Goal: Task Accomplishment & Management: Complete application form

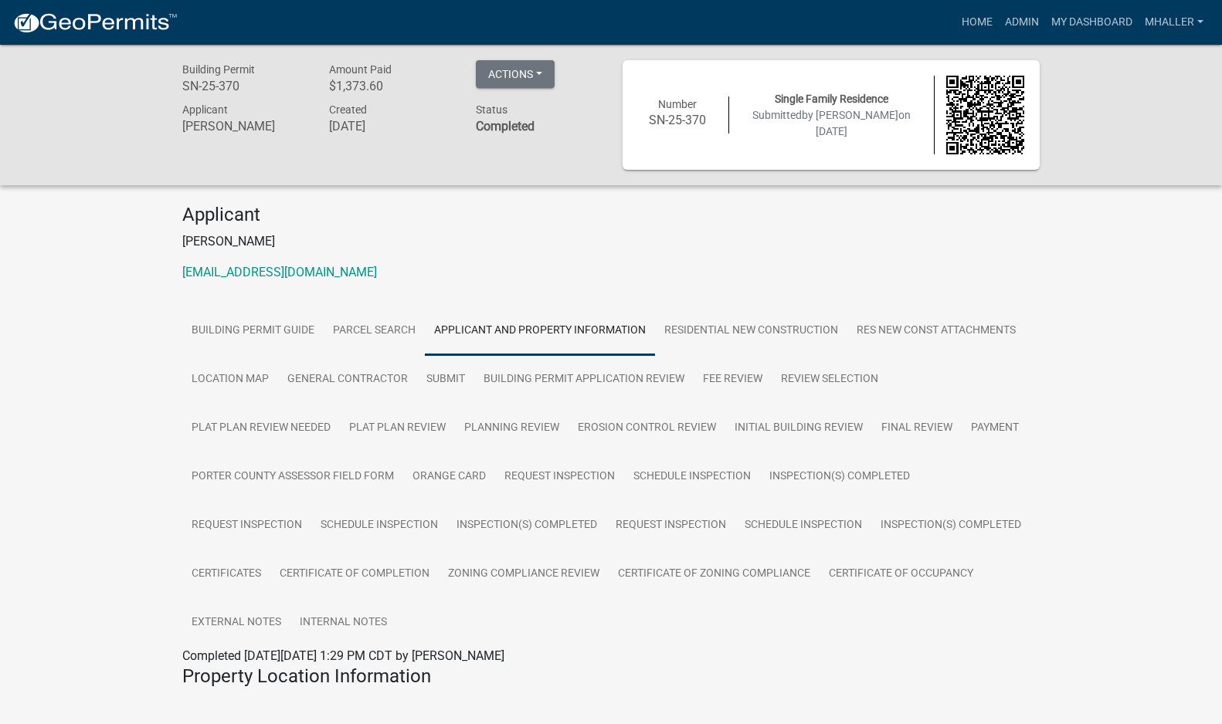
scroll to position [2361, 0]
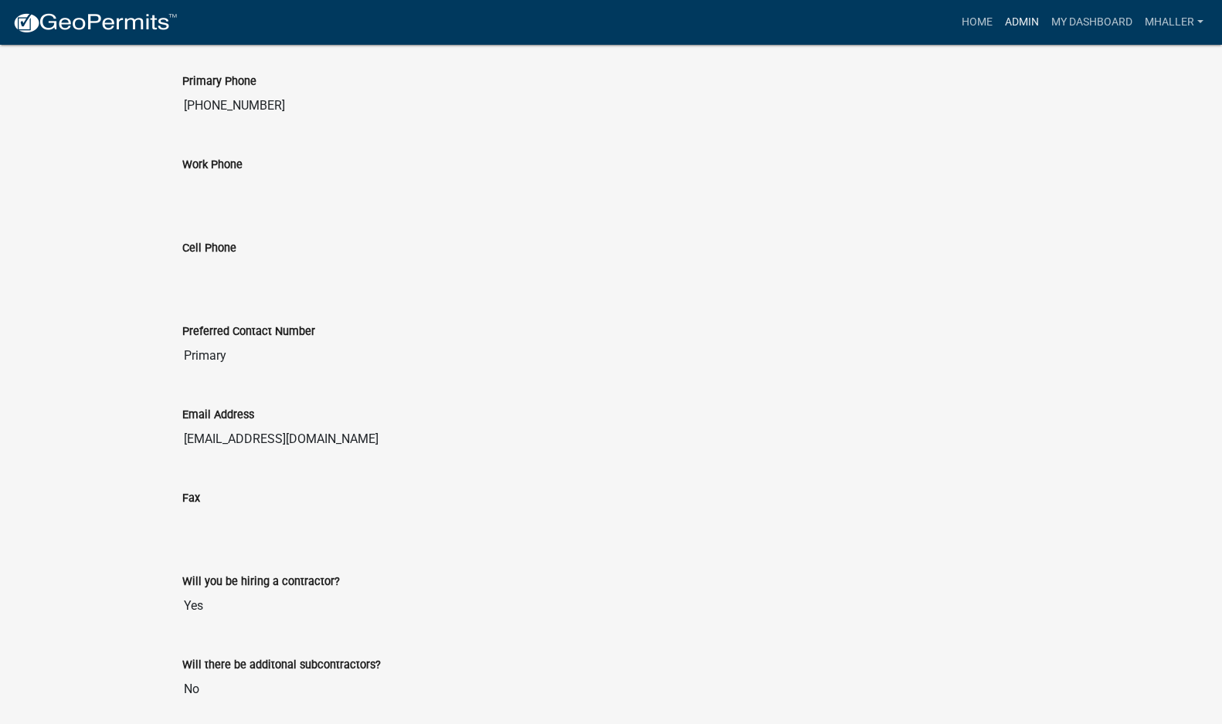
click at [1022, 20] on link "Admin" at bounding box center [1021, 22] width 46 height 29
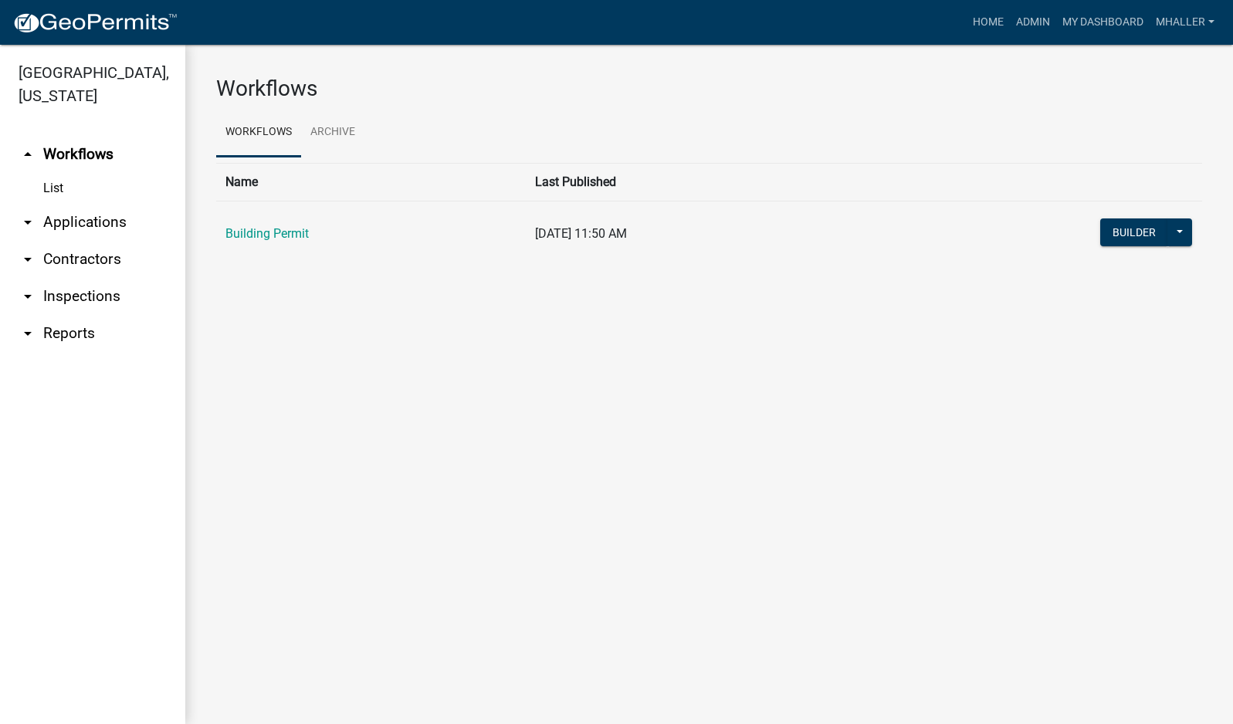
click at [69, 204] on link "arrow_drop_down Applications" at bounding box center [92, 222] width 185 height 37
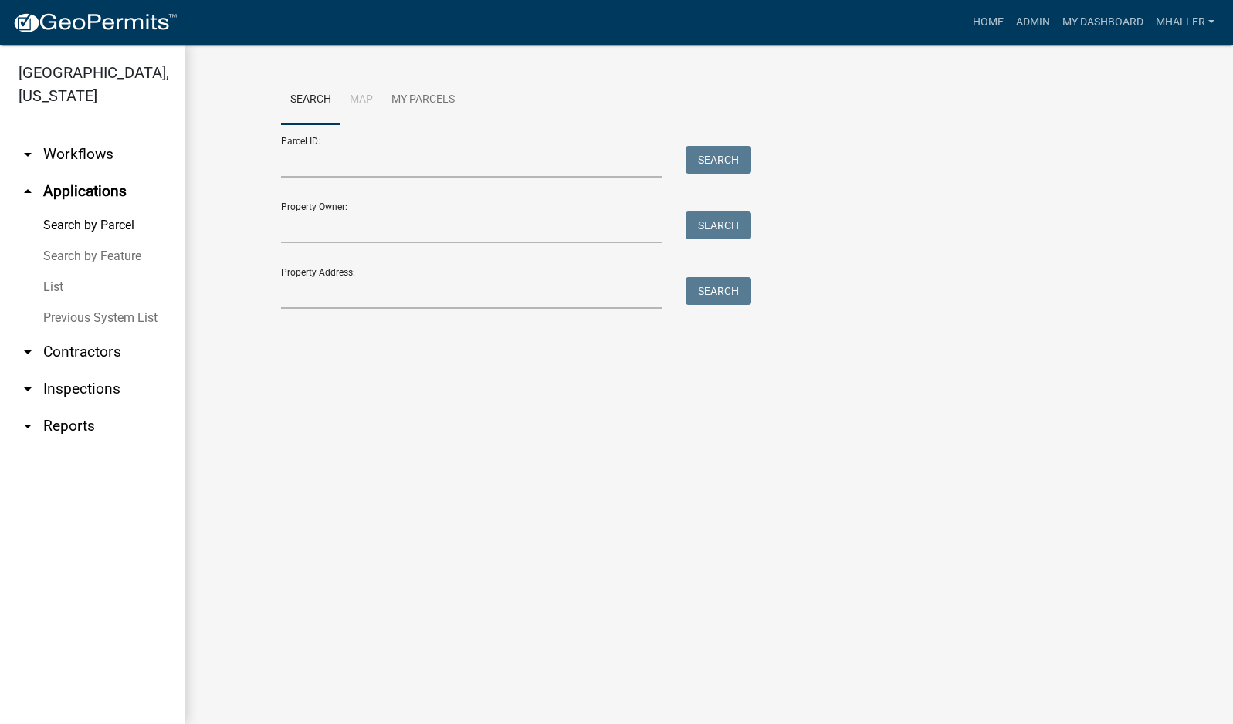
click at [54, 272] on link "List" at bounding box center [92, 287] width 185 height 31
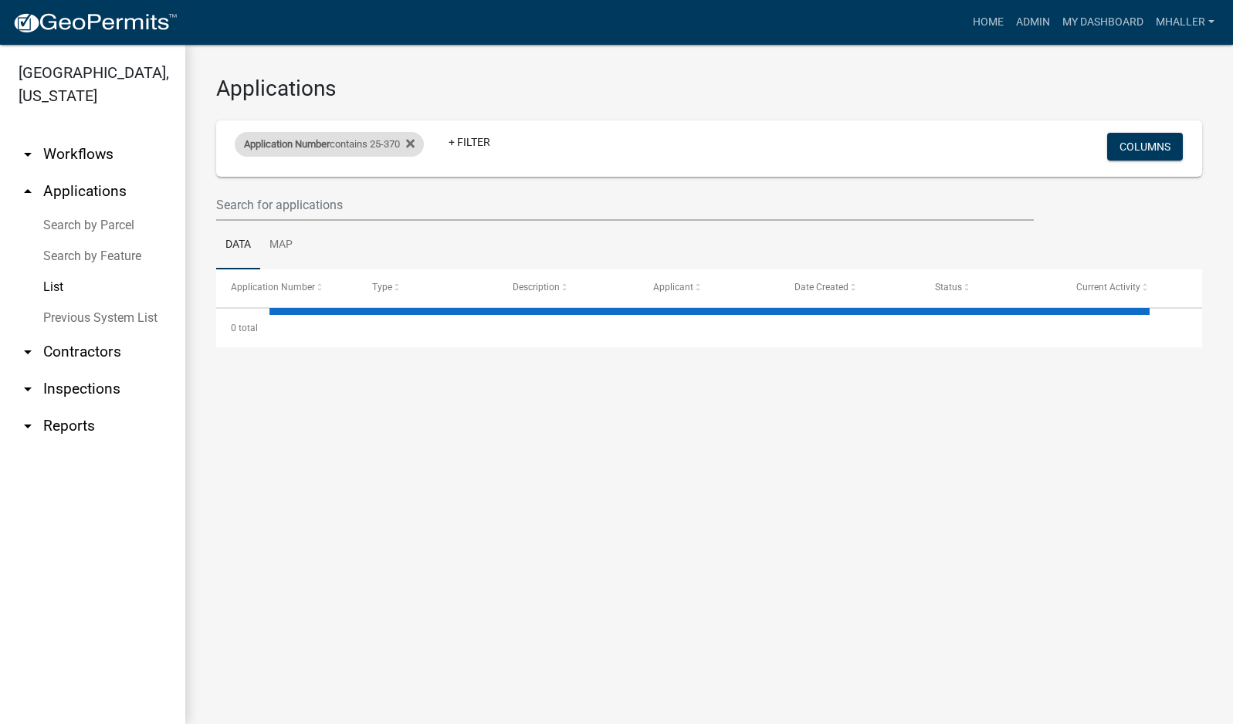
select select "1: 25"
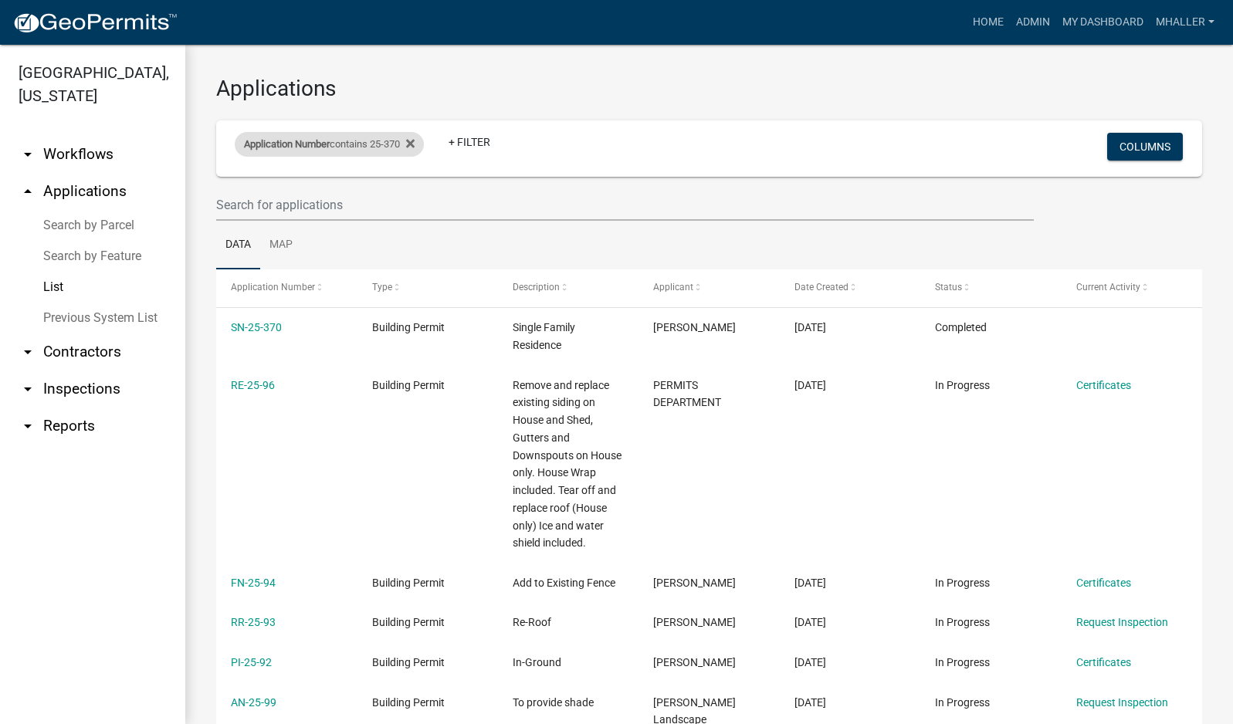
click at [361, 144] on div "Application Number contains 25-370" at bounding box center [329, 144] width 189 height 25
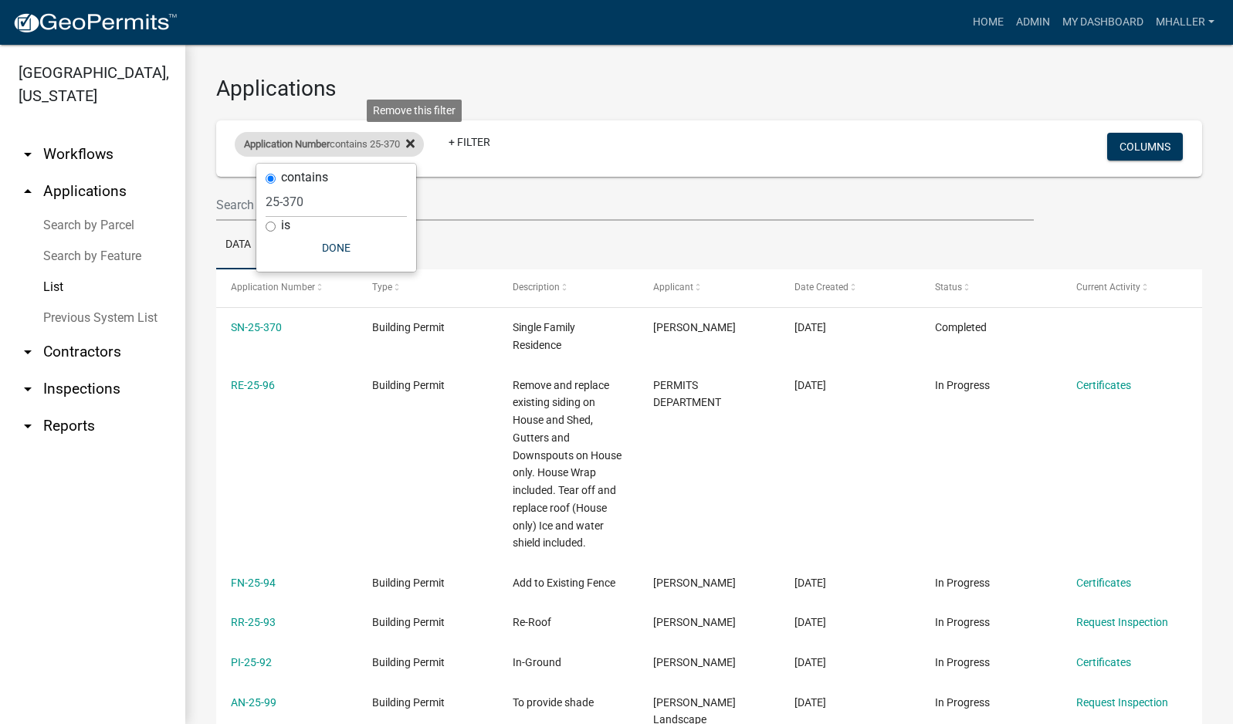
click at [415, 142] on icon at bounding box center [410, 143] width 8 height 8
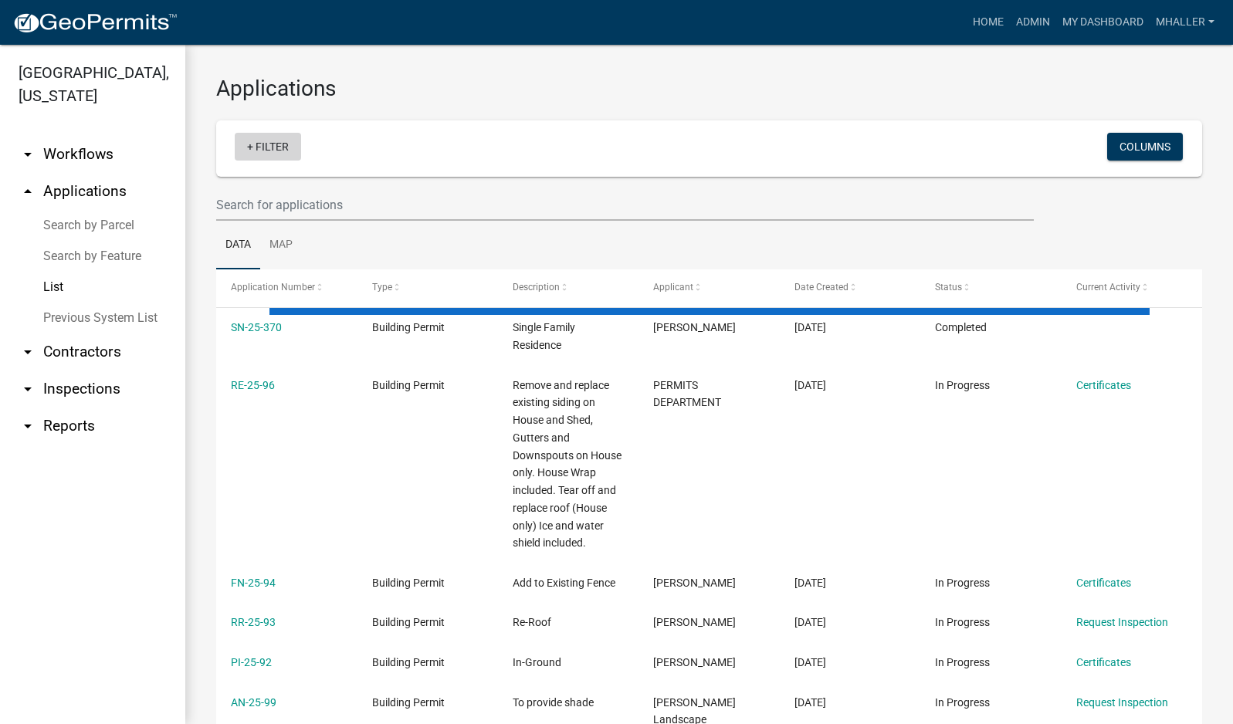
click at [278, 151] on link "+ Filter" at bounding box center [268, 147] width 66 height 28
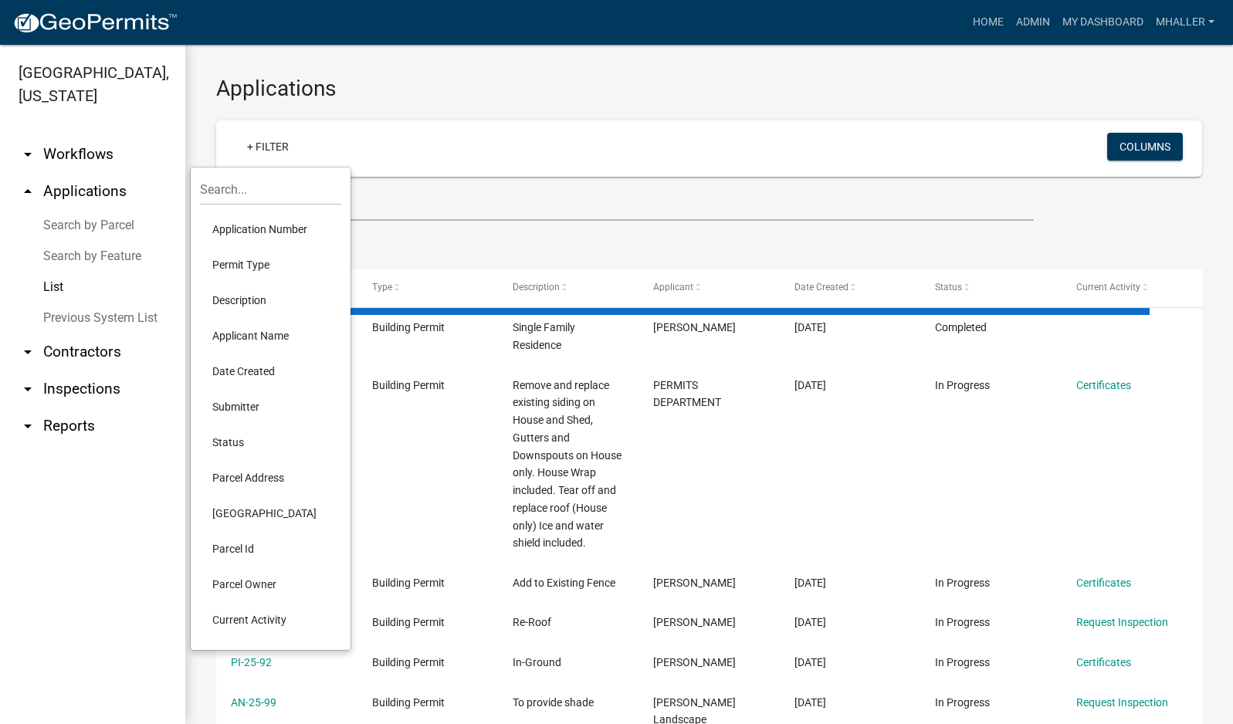
click at [227, 473] on li "Parcel Address" at bounding box center [270, 478] width 141 height 36
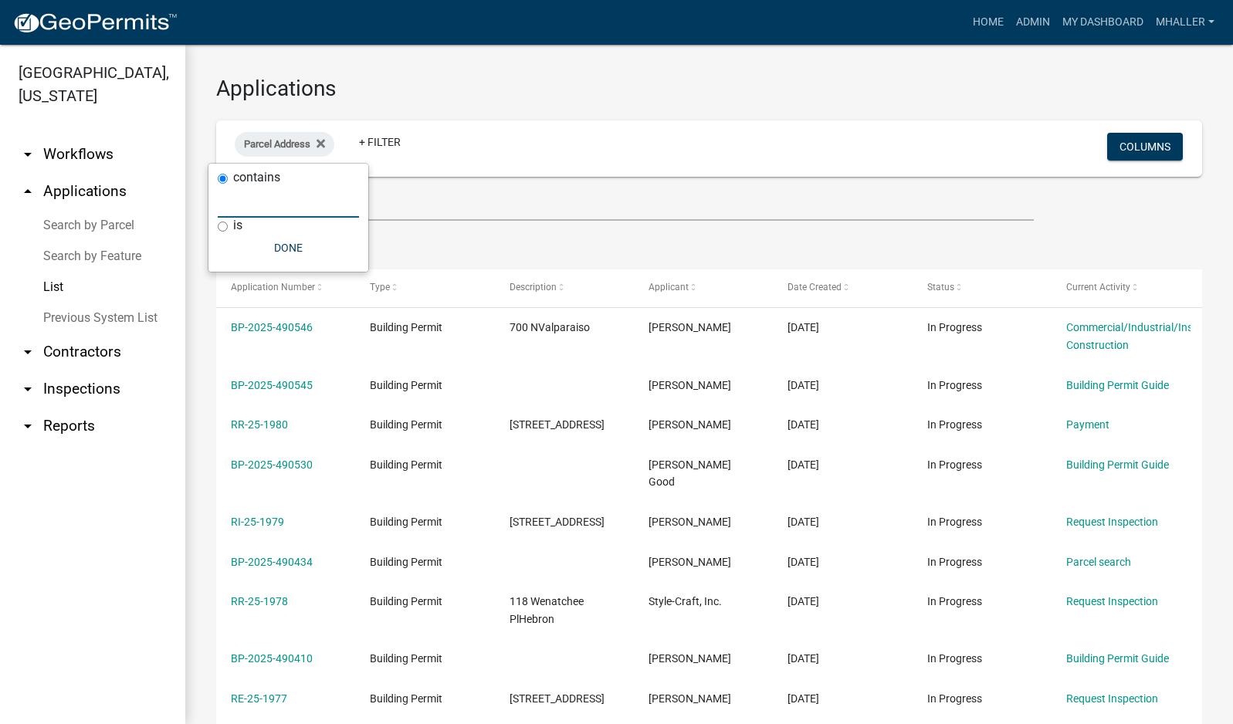
click at [247, 198] on input "text" at bounding box center [288, 202] width 141 height 32
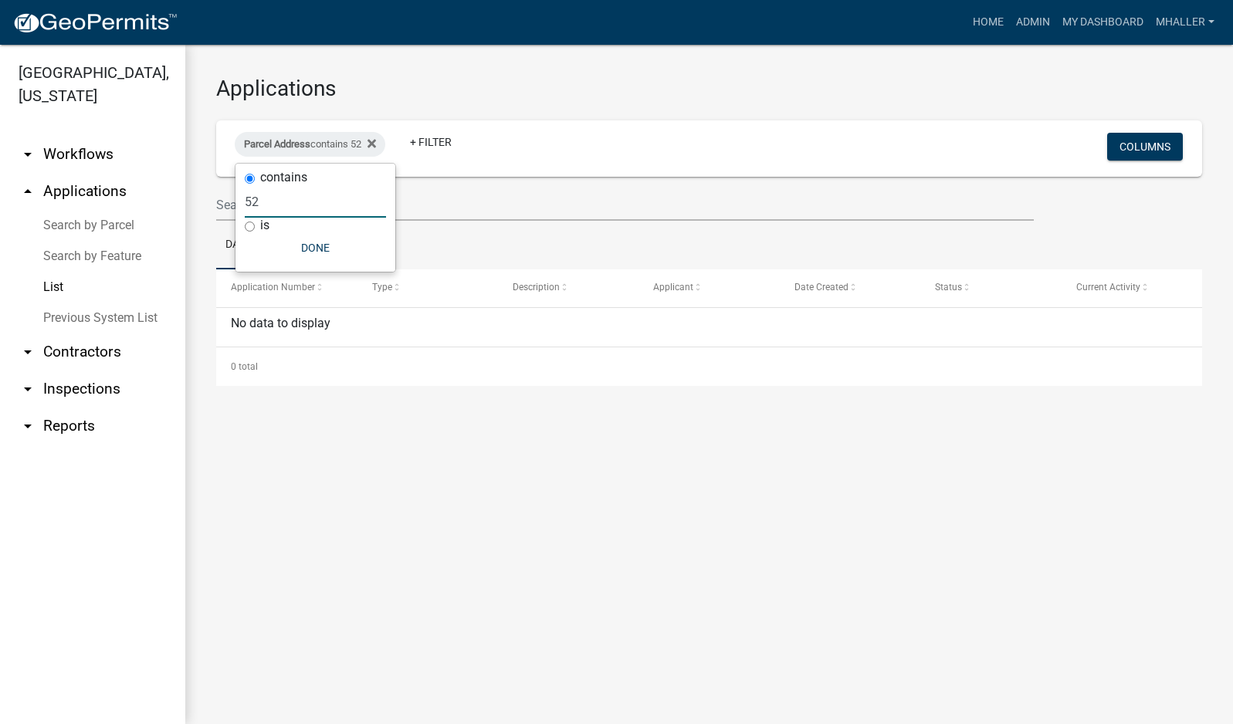
type input "5"
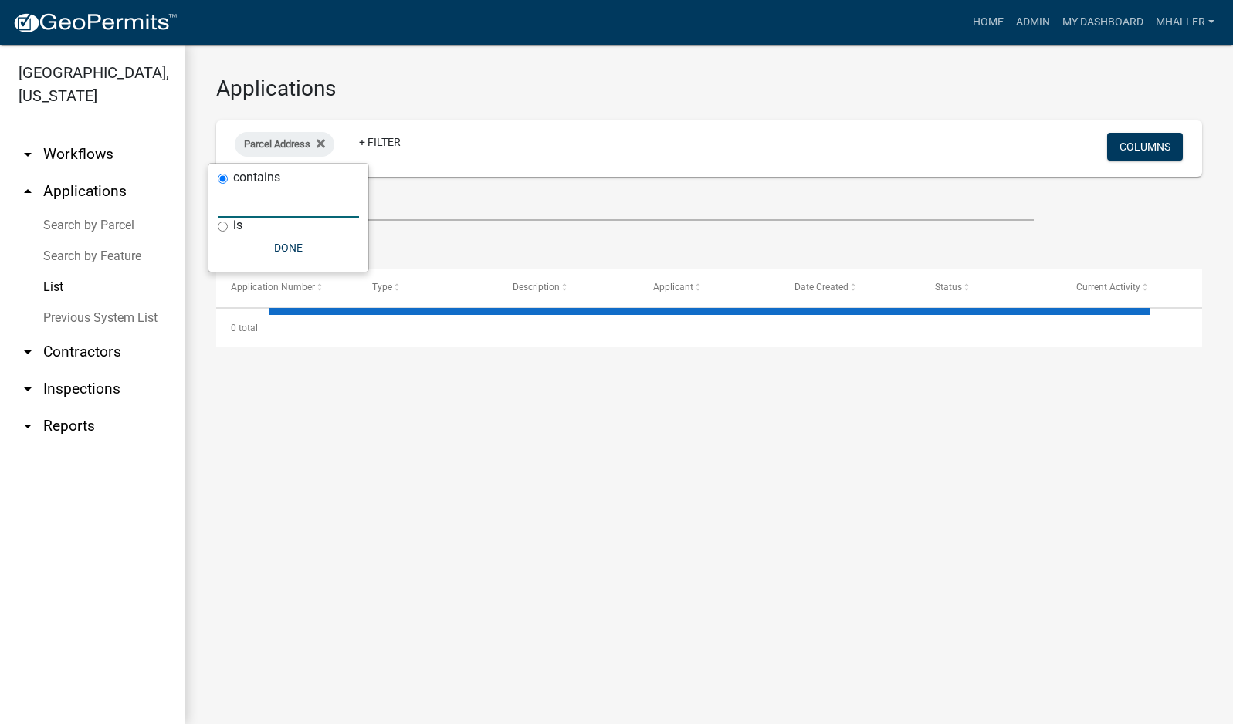
type input "b"
select select "1: 25"
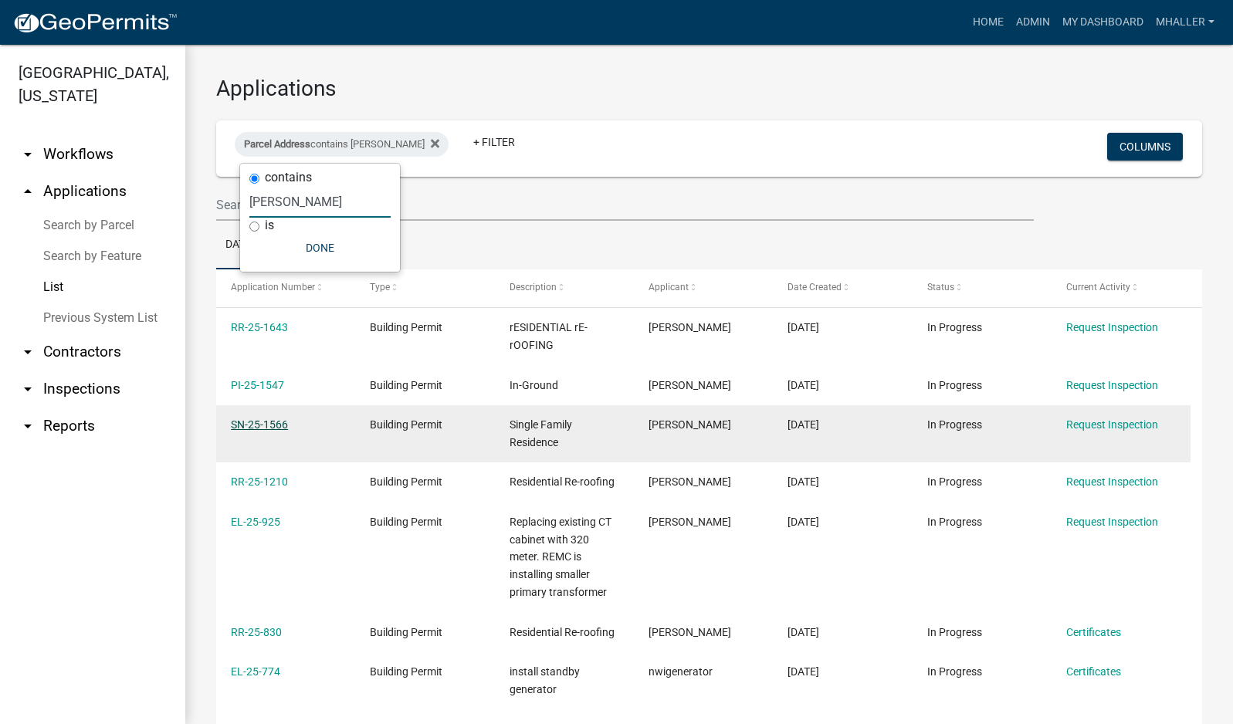
type input "[PERSON_NAME]"
click at [252, 420] on link "SN-25-1566" at bounding box center [259, 424] width 57 height 12
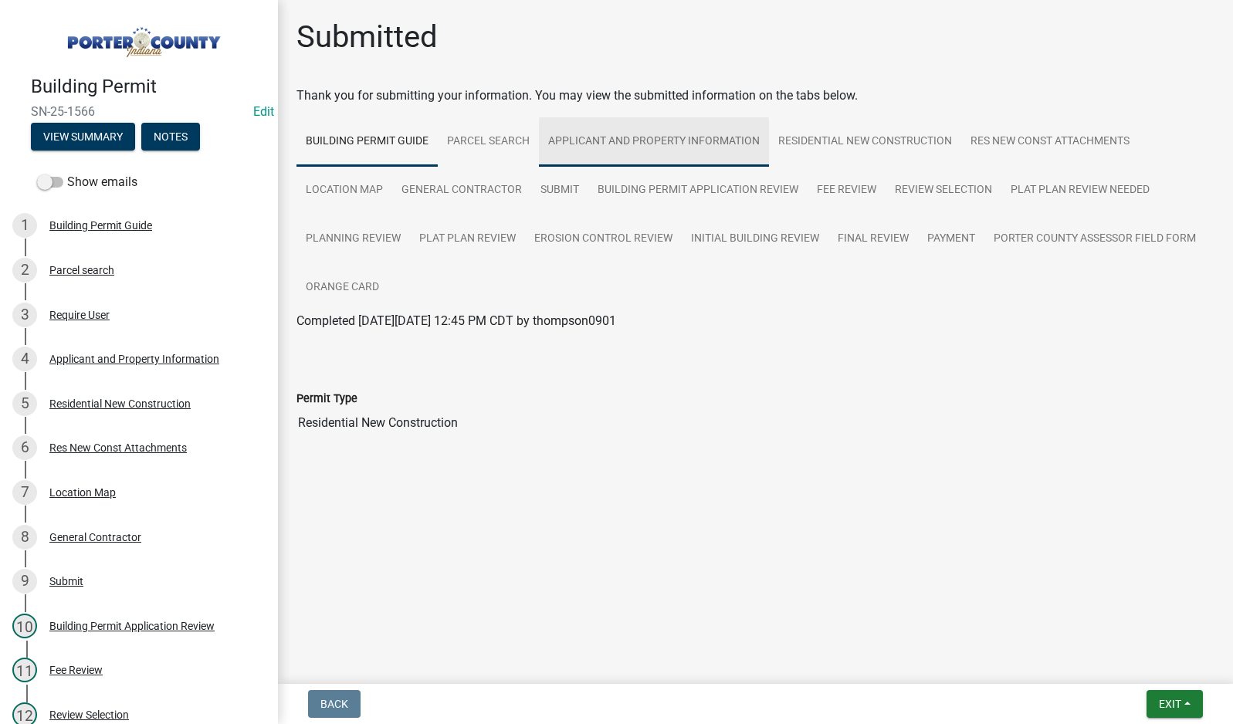
click at [591, 144] on link "Applicant and Property Information" at bounding box center [654, 141] width 230 height 49
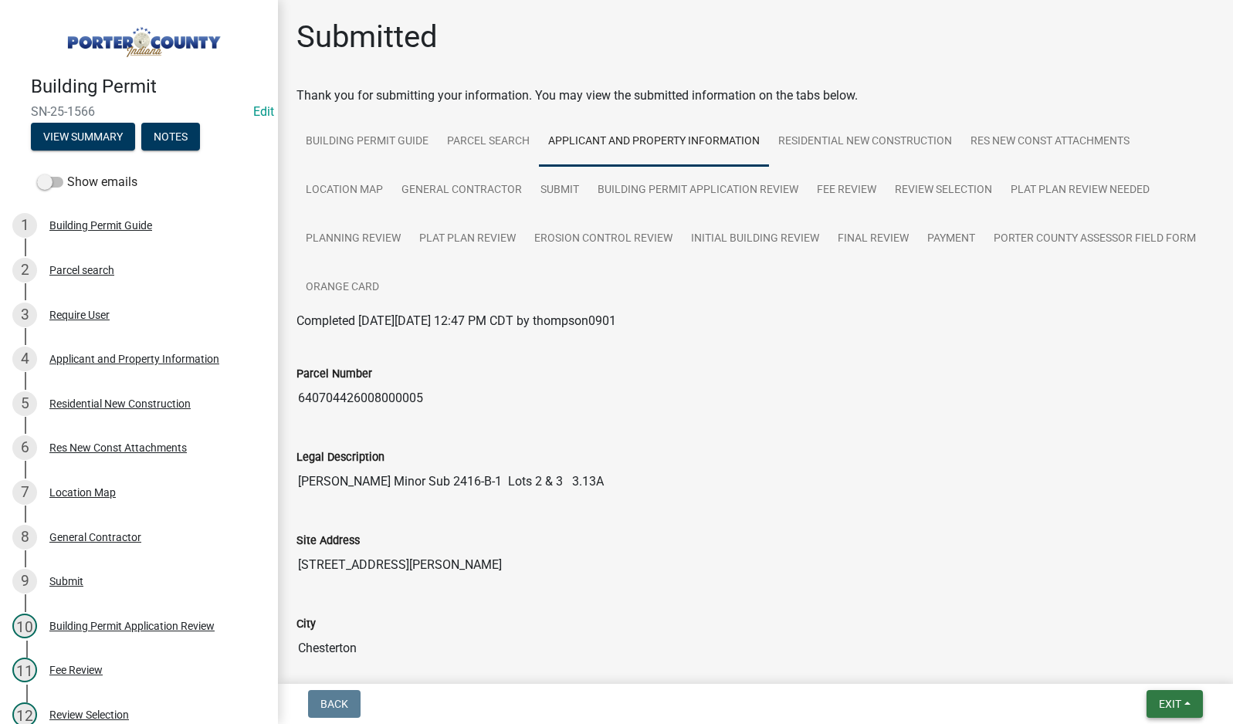
click at [1166, 705] on span "Exit" at bounding box center [1170, 704] width 22 height 12
click at [1158, 673] on button "Save & Exit" at bounding box center [1141, 664] width 124 height 37
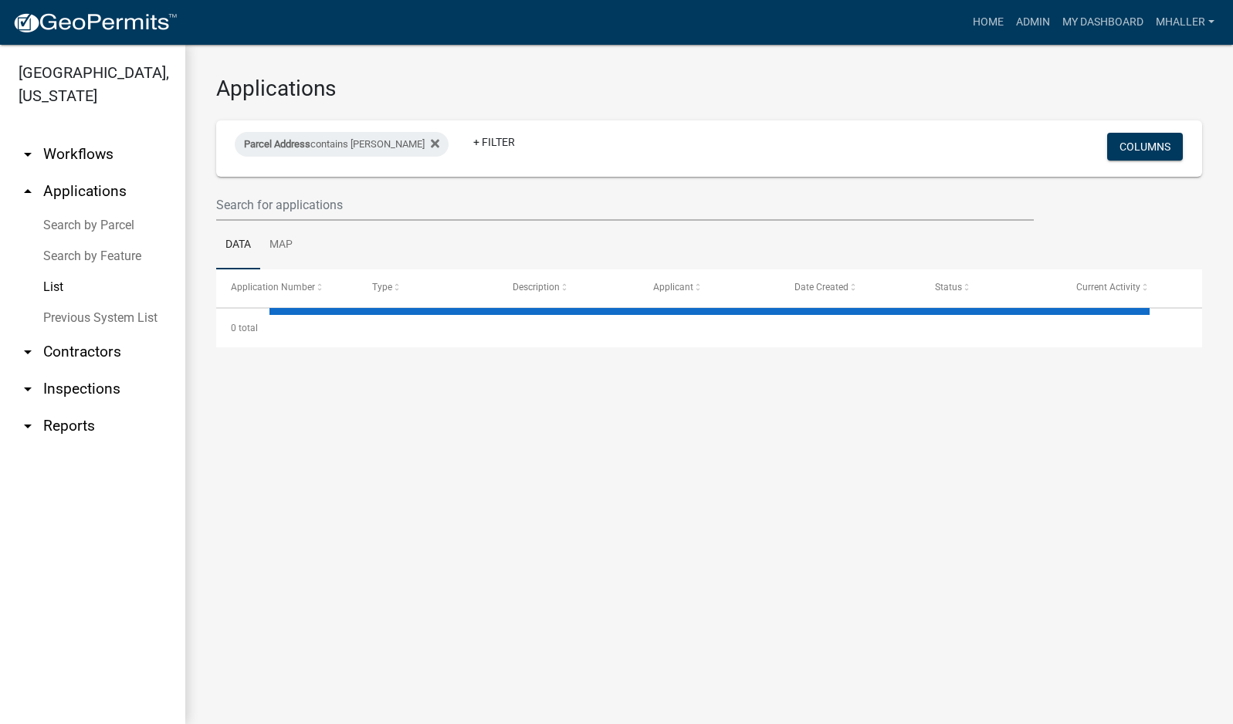
select select "1: 25"
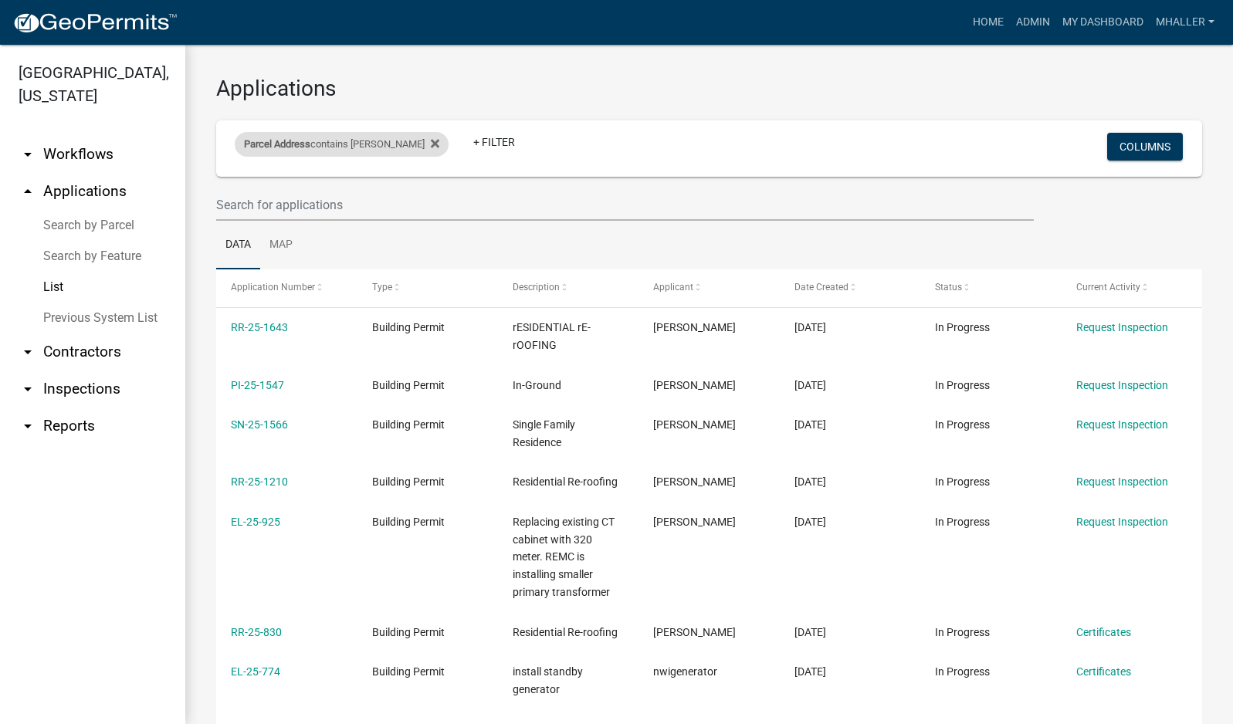
click at [341, 145] on div "Parcel Address contains [PERSON_NAME]" at bounding box center [342, 144] width 214 height 25
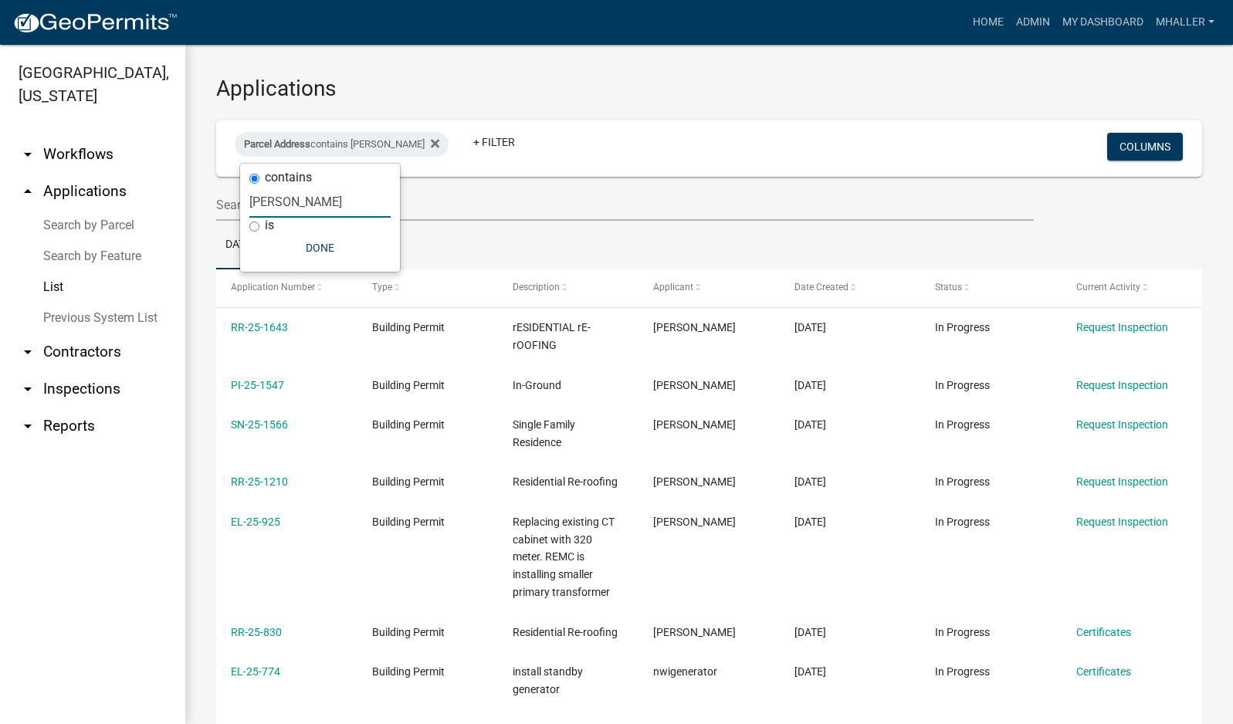
click at [282, 206] on input "[PERSON_NAME]" at bounding box center [319, 202] width 141 height 32
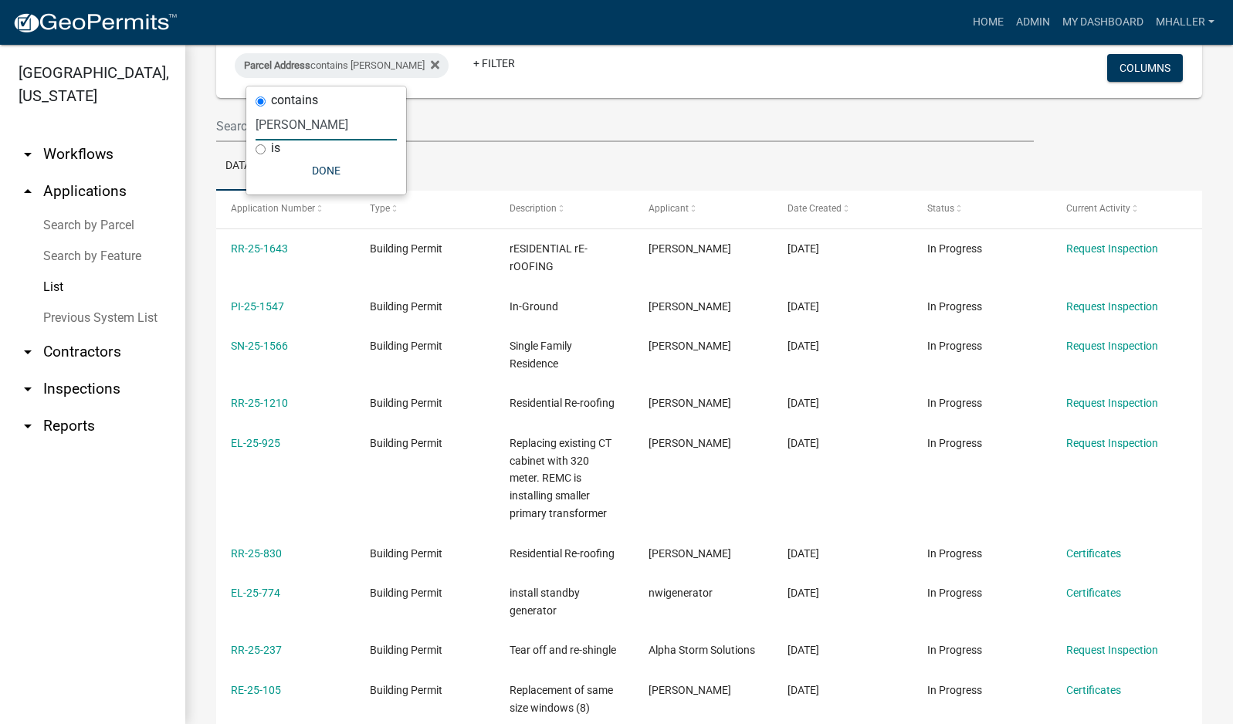
scroll to position [77, 0]
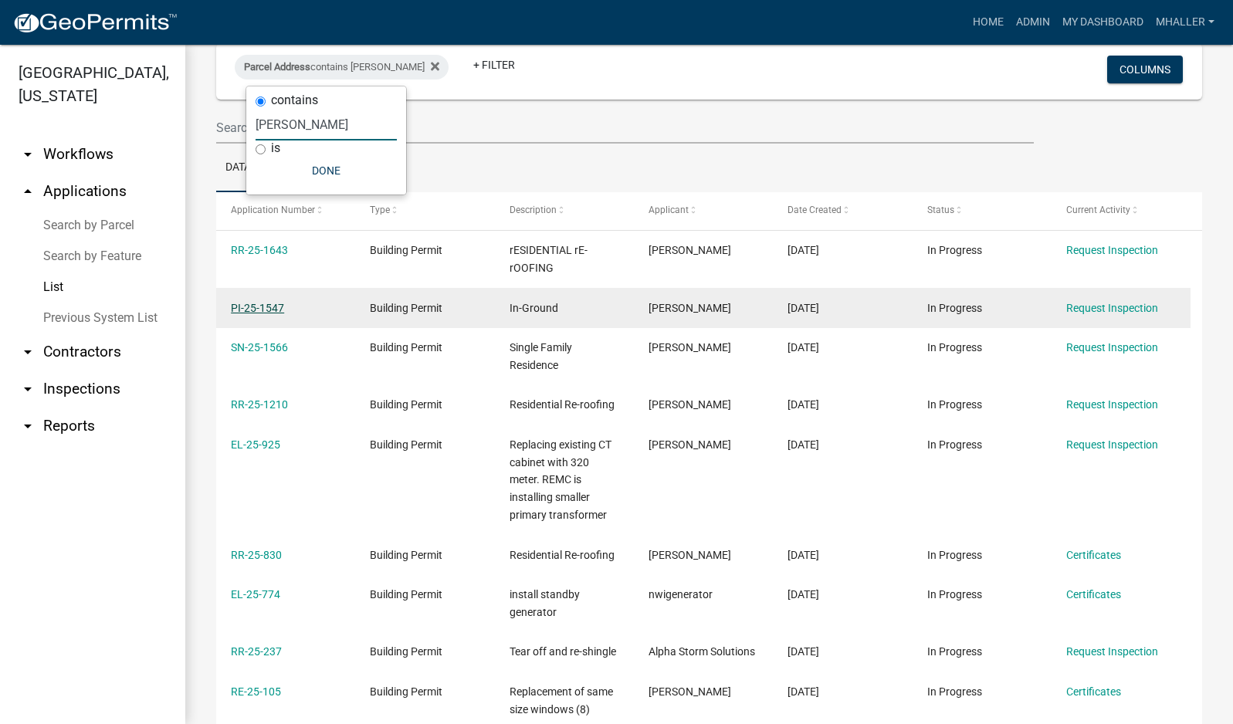
type input "[PERSON_NAME]"
click at [259, 307] on link "PI-25-1547" at bounding box center [257, 308] width 53 height 12
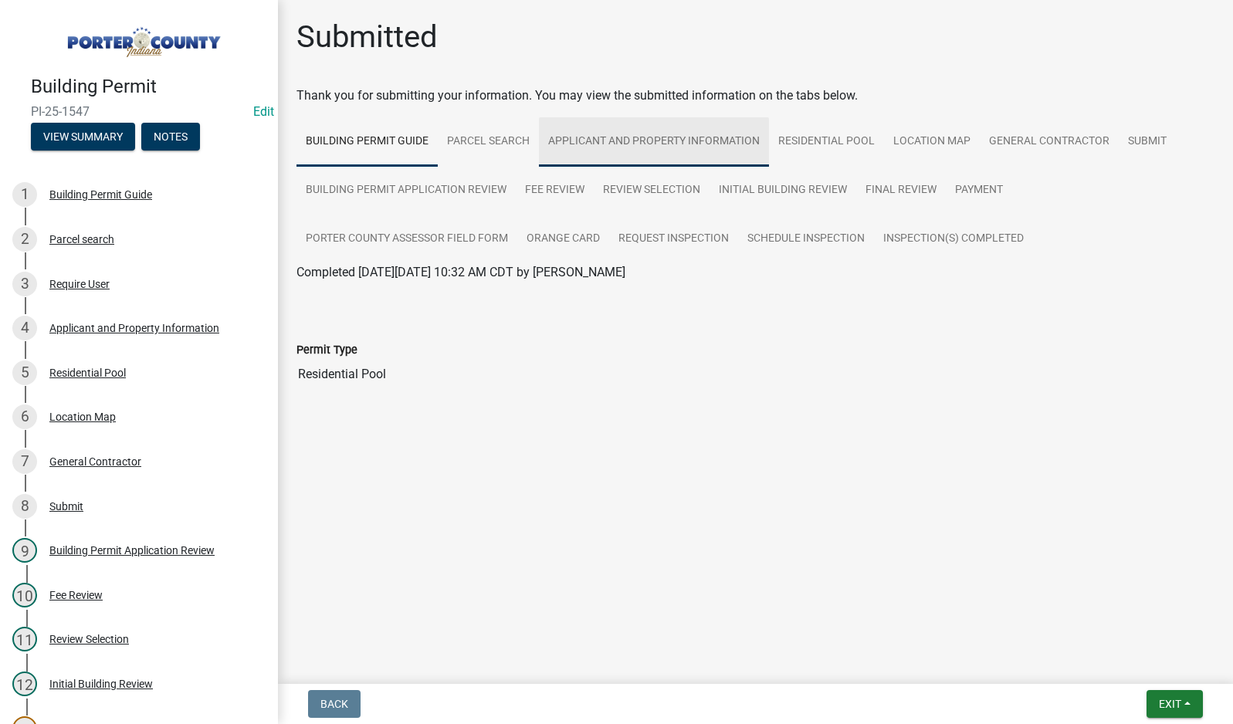
click at [707, 139] on link "Applicant and Property Information" at bounding box center [654, 141] width 230 height 49
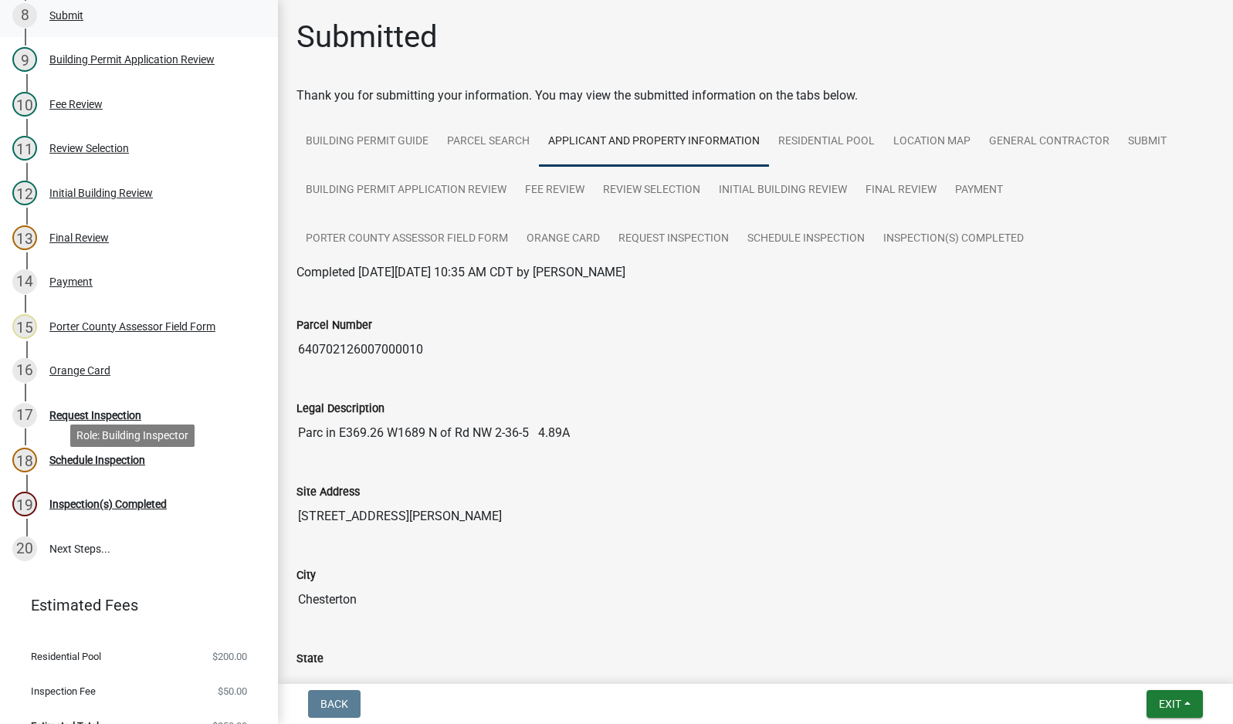
scroll to position [514, 0]
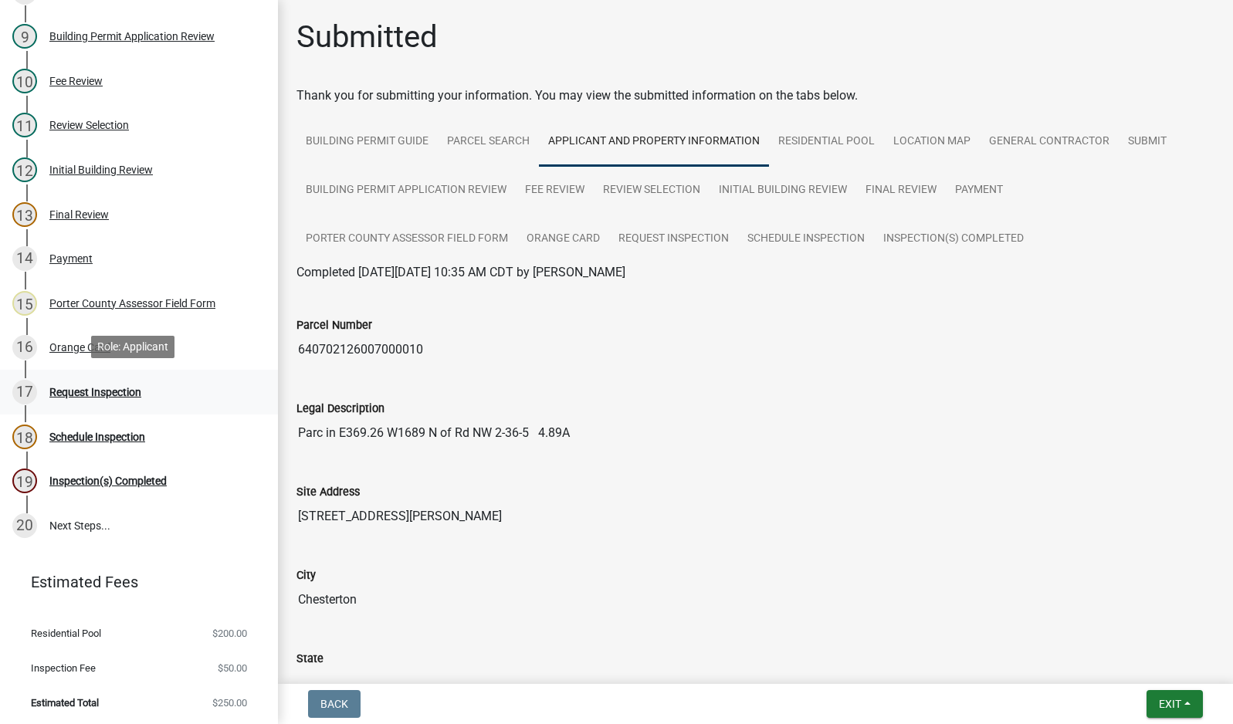
click at [77, 388] on div "Request Inspection" at bounding box center [95, 392] width 92 height 11
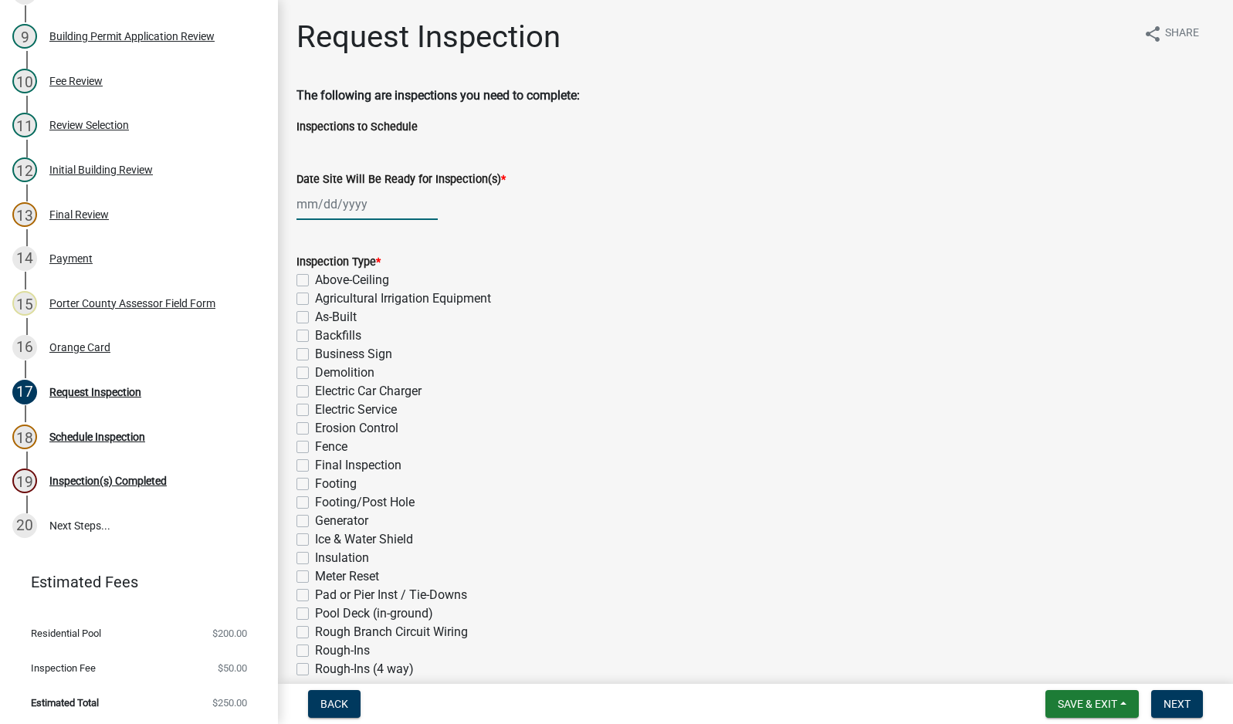
click at [365, 199] on div at bounding box center [366, 204] width 141 height 32
select select "10"
select select "2025"
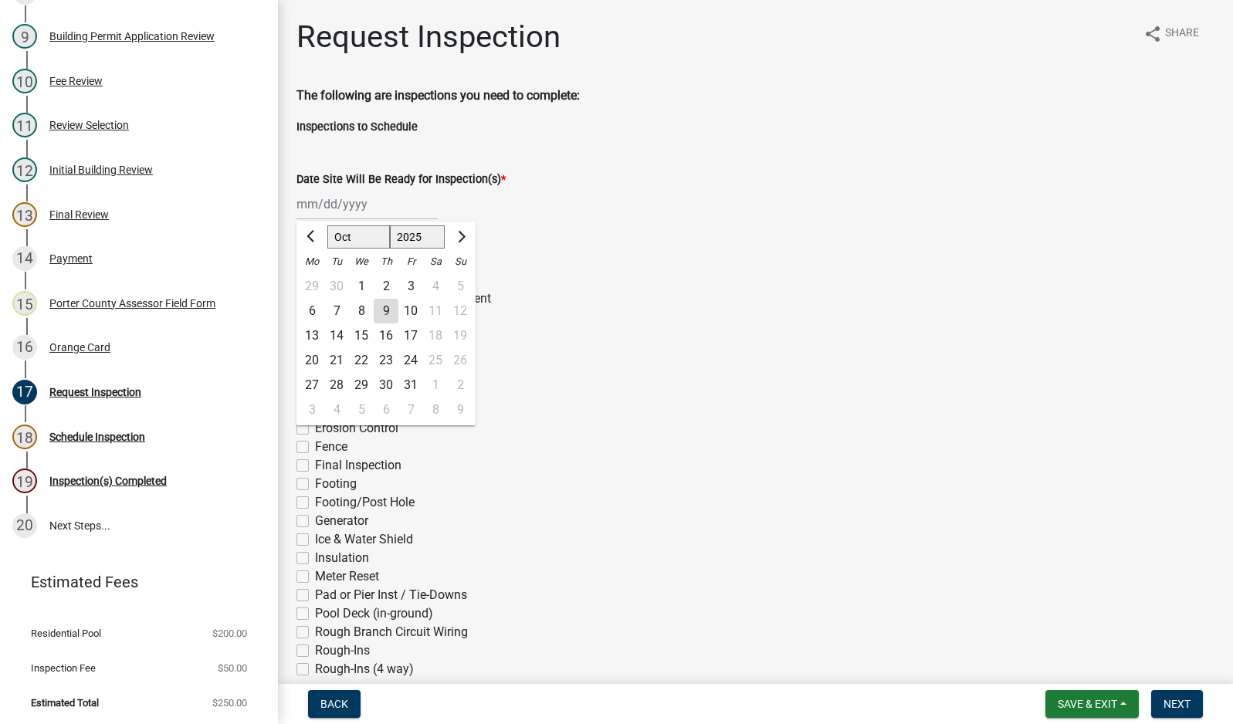
click at [391, 313] on div "9" at bounding box center [386, 311] width 25 height 25
type input "[DATE]"
